Goal: Transaction & Acquisition: Purchase product/service

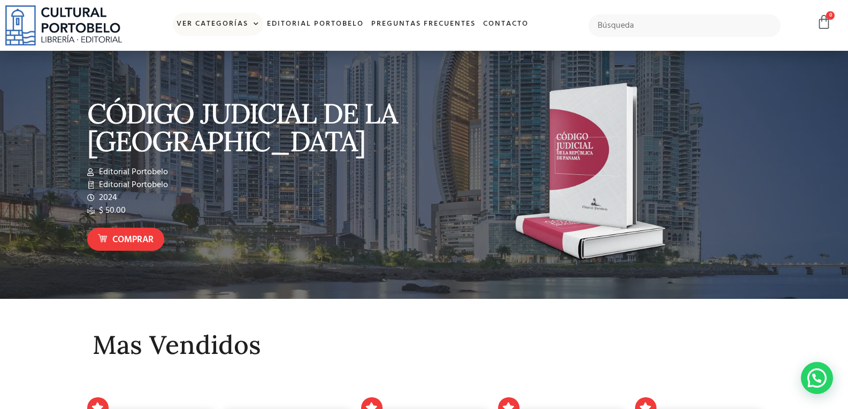
click at [251, 24] on span at bounding box center [253, 24] width 11 height 16
click at [264, 20] on link "Editorial Portobelo" at bounding box center [315, 24] width 104 height 23
click at [250, 20] on span at bounding box center [253, 24] width 11 height 16
click at [237, 24] on link "Ver Categorías" at bounding box center [218, 24] width 90 height 23
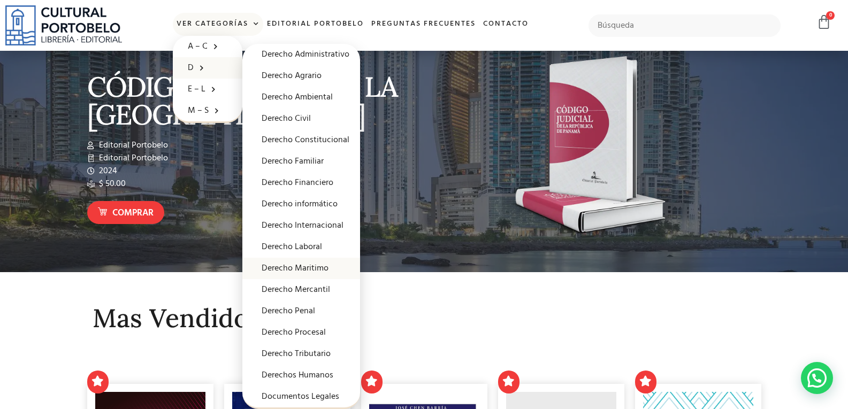
scroll to position [54, 0]
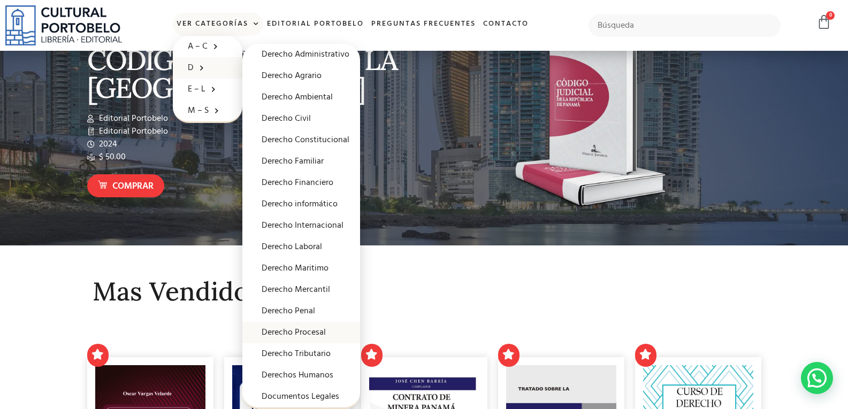
click at [317, 329] on link "Derecho Procesal" at bounding box center [301, 332] width 118 height 21
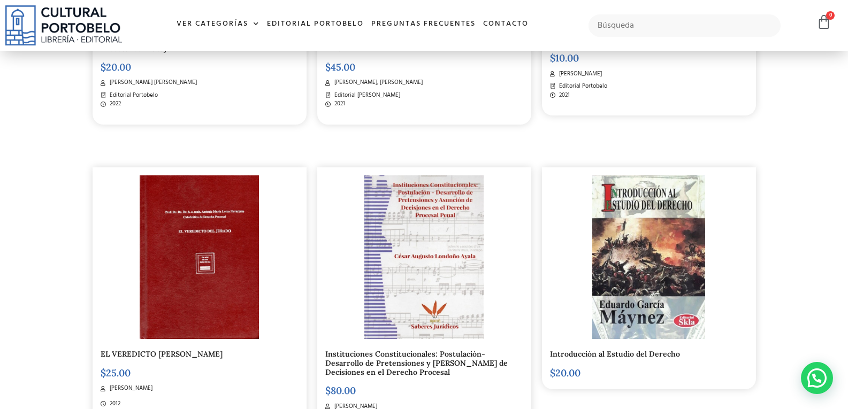
scroll to position [428, 0]
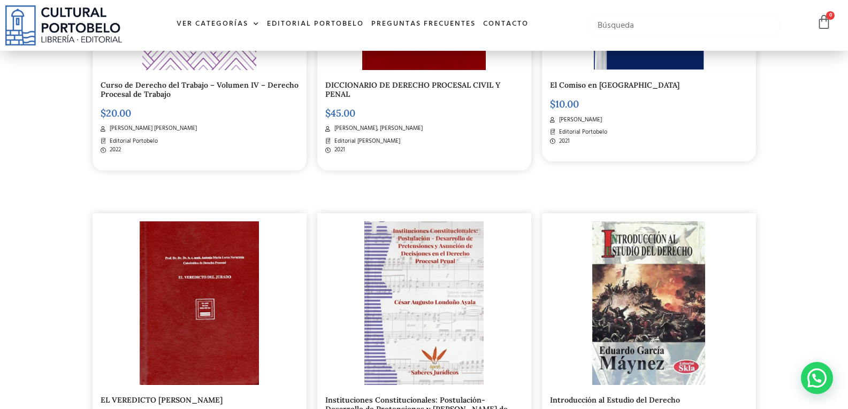
click at [614, 26] on input "text" at bounding box center [685, 25] width 192 height 22
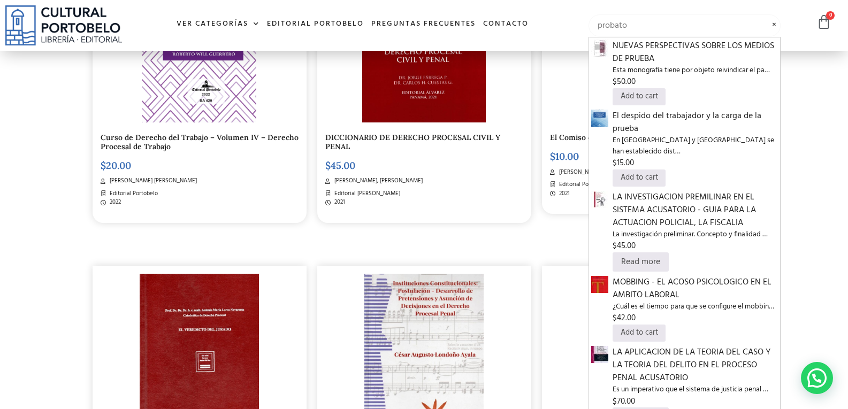
scroll to position [374, 0]
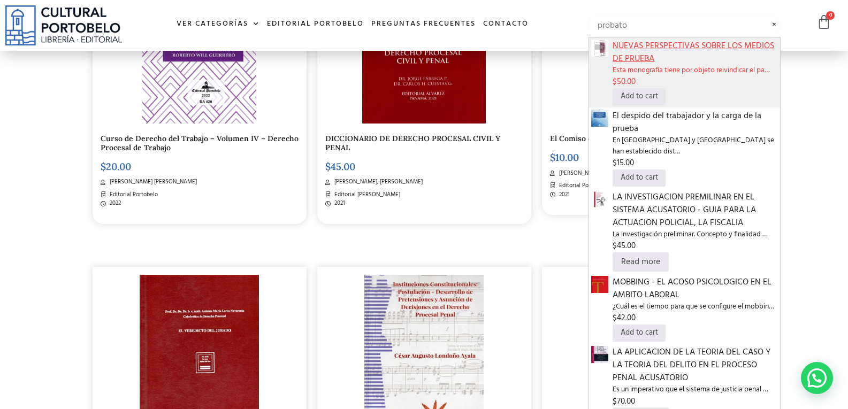
type input "probato"
click at [670, 55] on span "NUEVAS PERSPECTIVAS SOBRE LOS MEDIOS DE PRUEBA" at bounding box center [695, 53] width 165 height 26
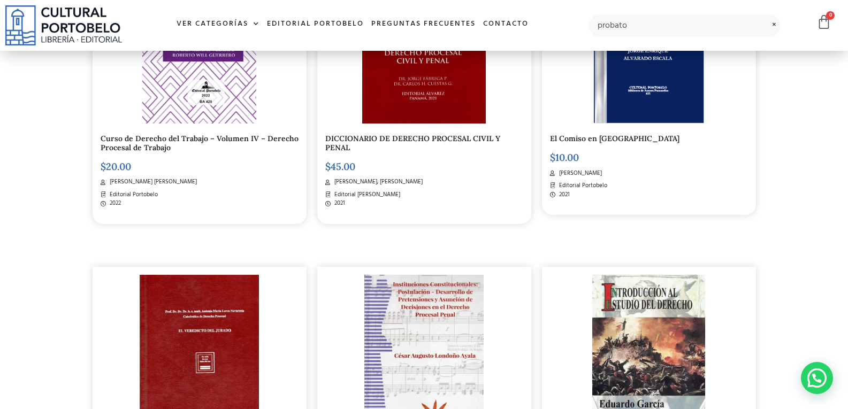
scroll to position [53, 0]
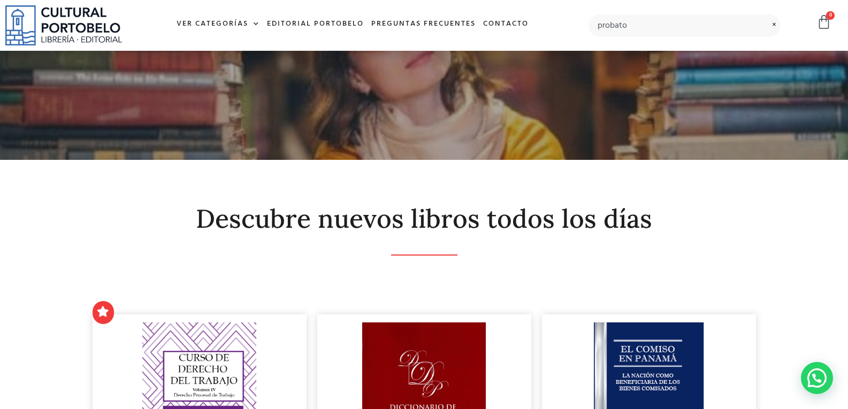
scroll to position [0, 0]
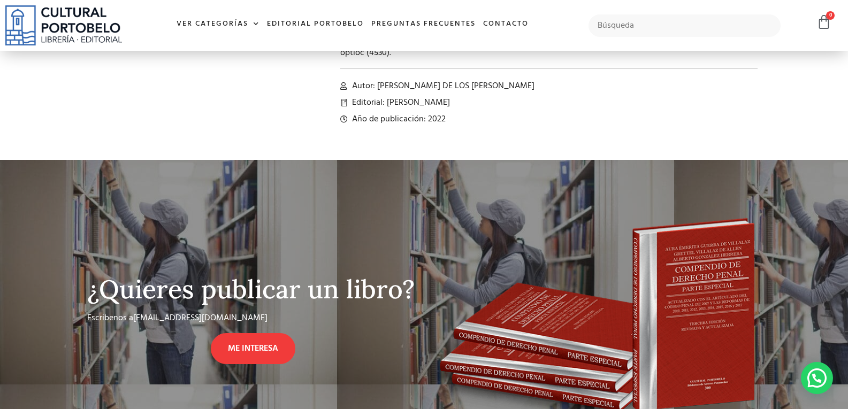
scroll to position [535, 0]
